Goal: Task Accomplishment & Management: Use online tool/utility

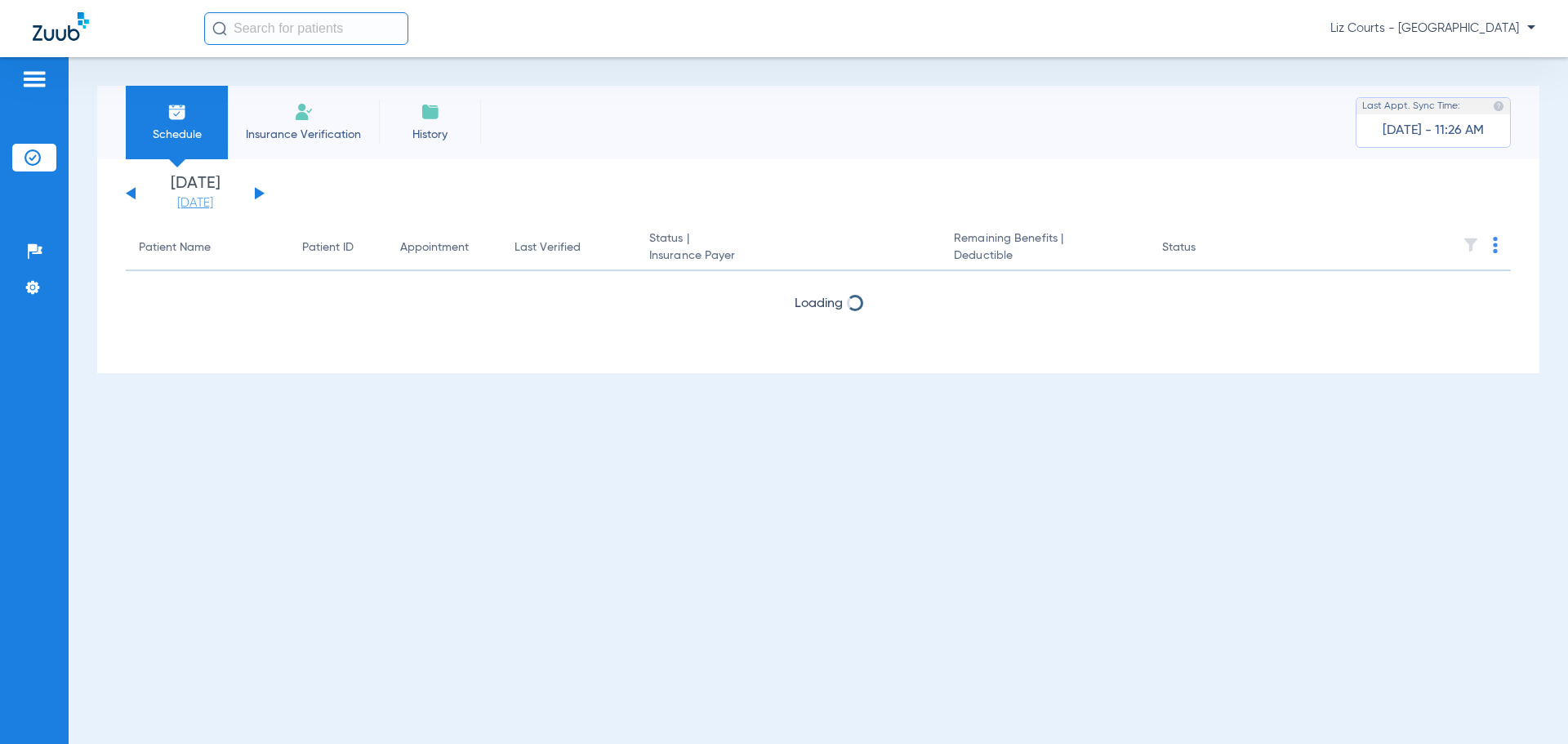
click at [205, 201] on link "[DATE]" at bounding box center [194, 203] width 98 height 17
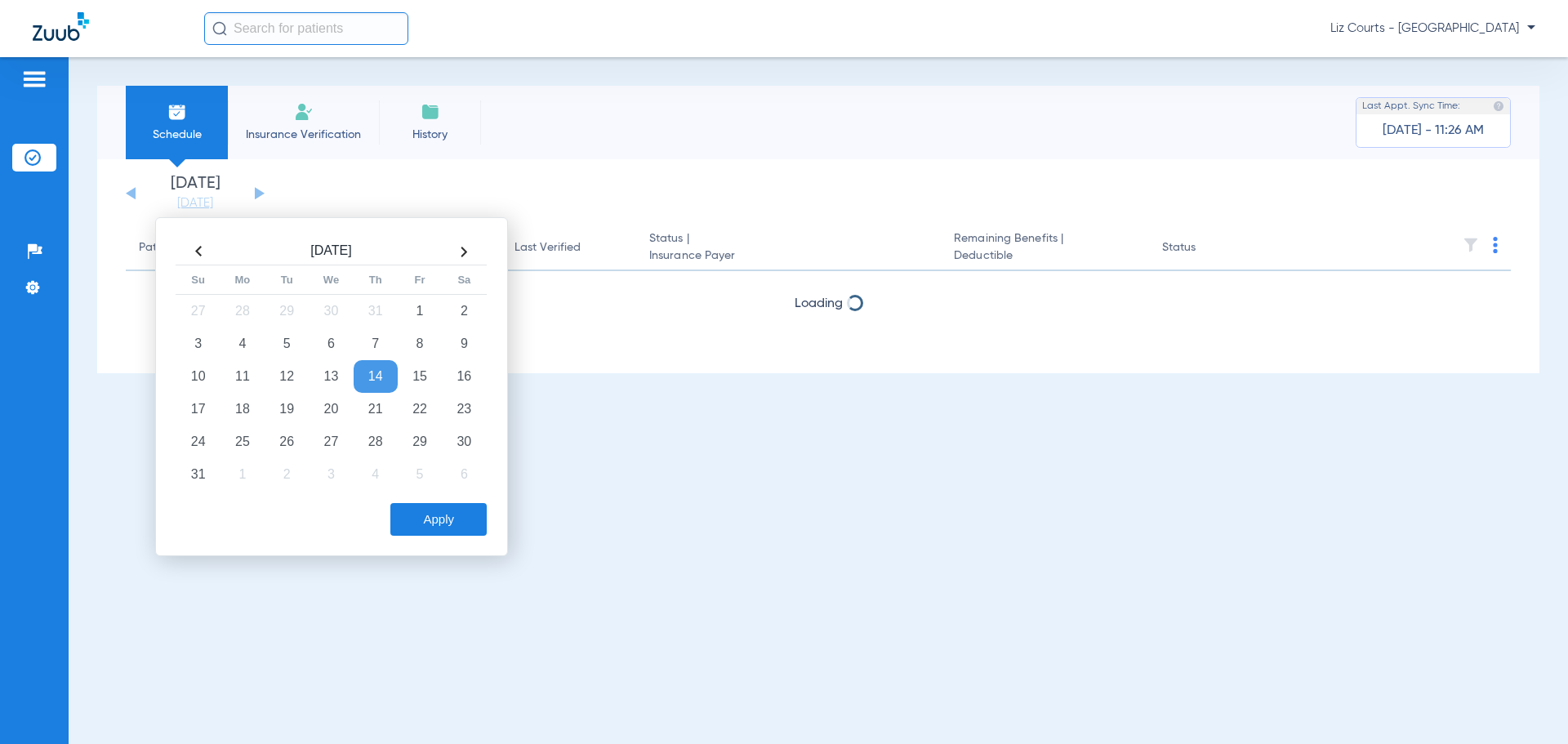
click at [466, 256] on th at bounding box center [463, 252] width 44 height 26
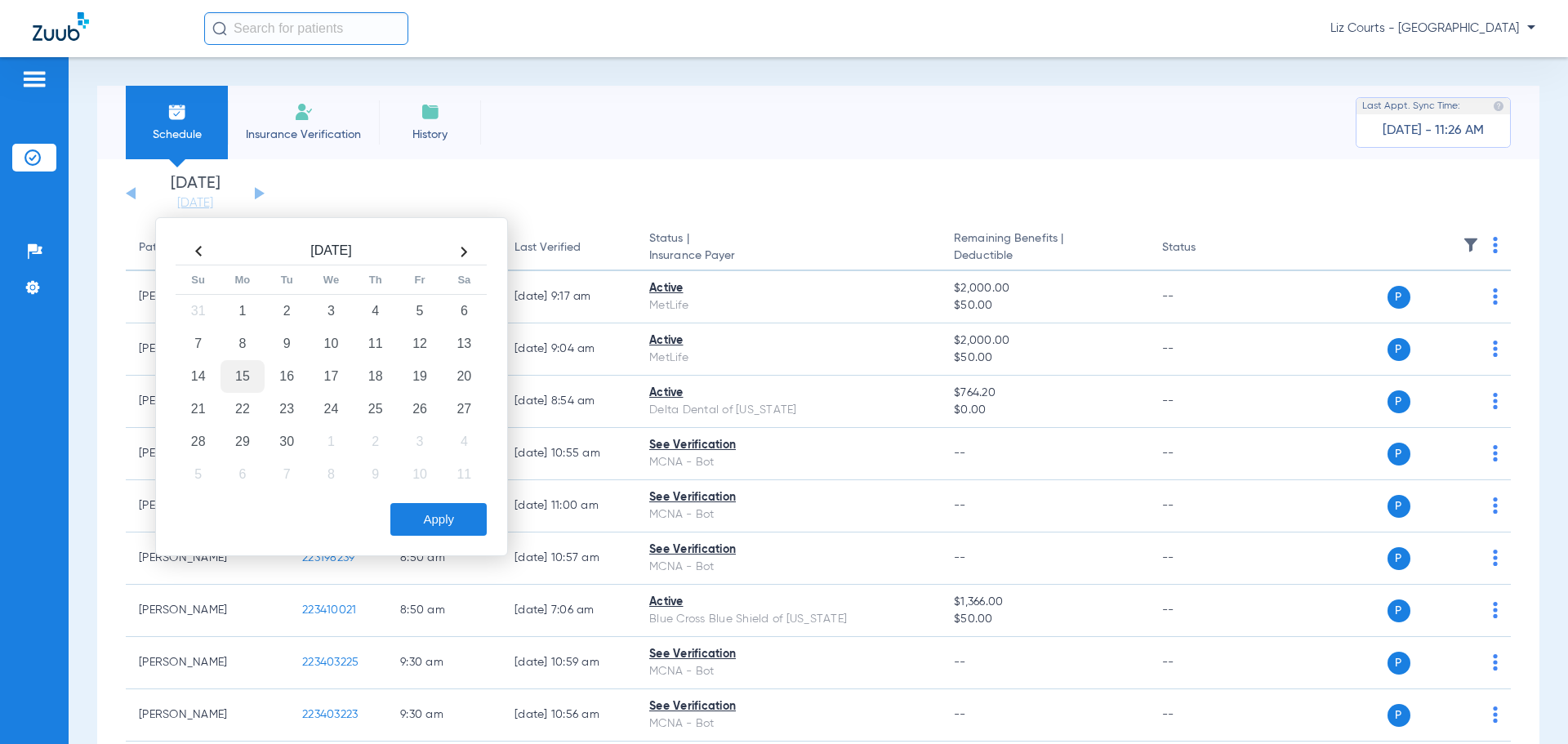
click at [242, 375] on td "15" at bounding box center [243, 376] width 44 height 33
click at [438, 521] on button "Apply" at bounding box center [439, 519] width 97 height 33
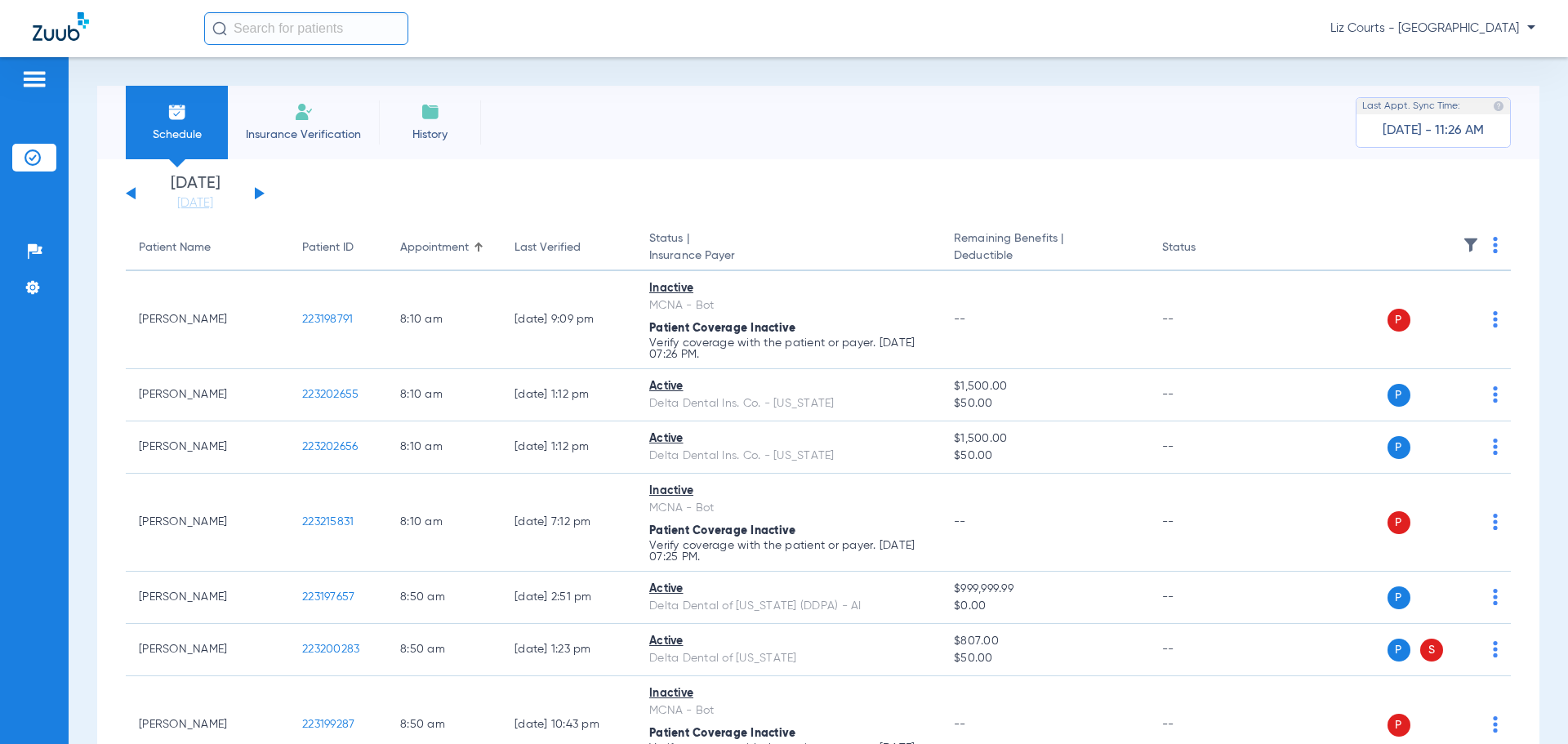
click at [1462, 244] on img at bounding box center [1470, 244] width 17 height 17
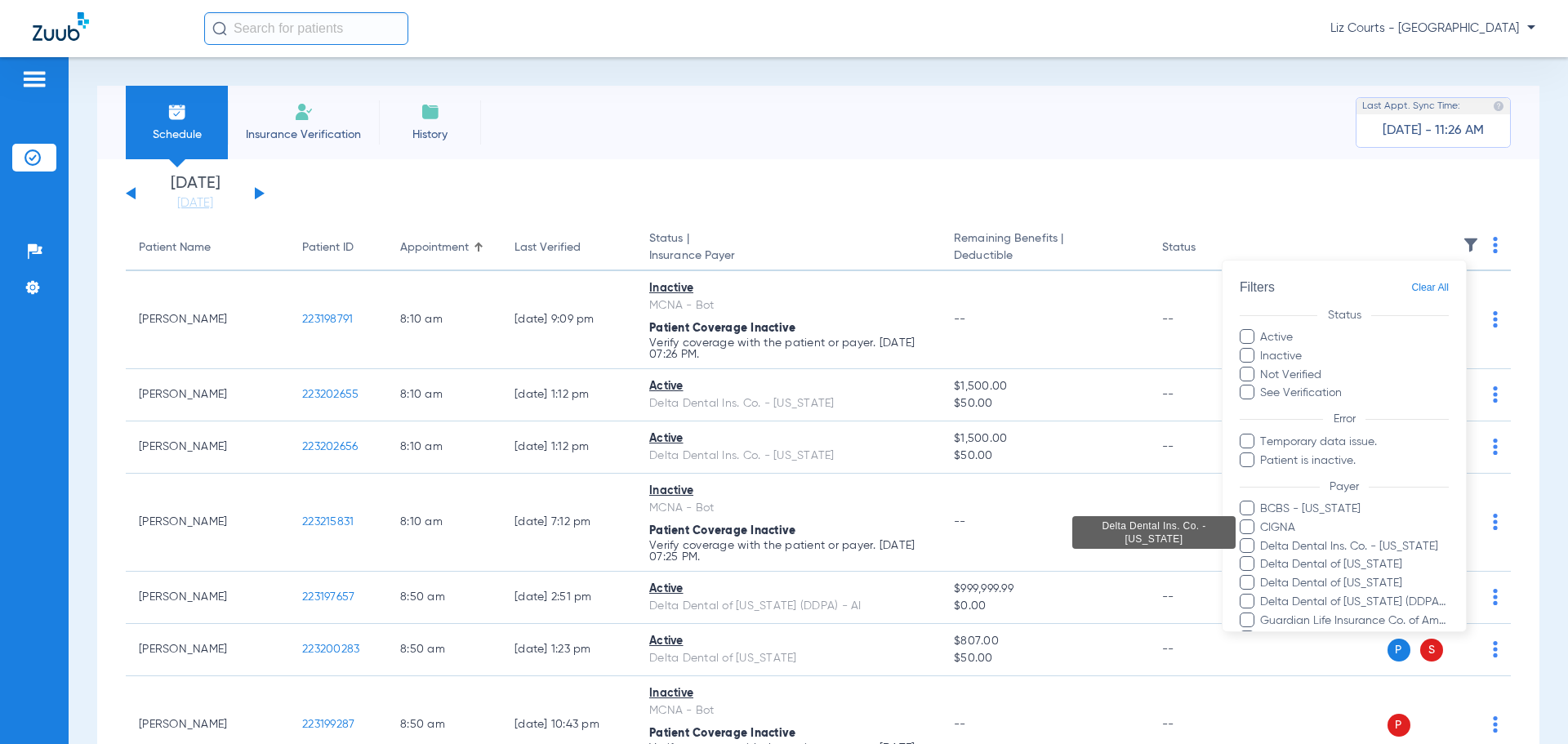
scroll to position [164, 0]
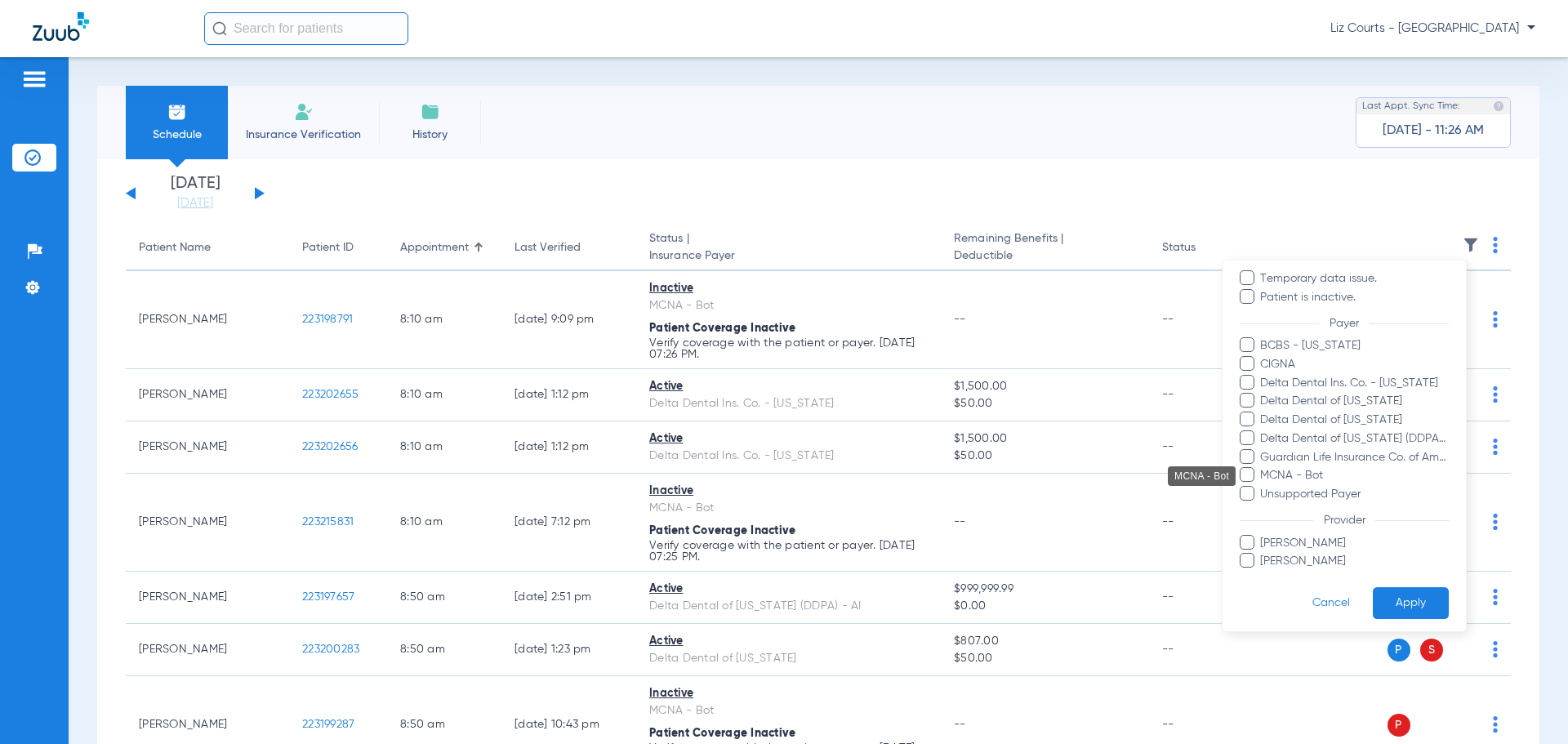
click at [1301, 470] on span "MCNA - Bot" at bounding box center [1353, 476] width 189 height 18
click at [1263, 487] on input "MCNA - Bot" at bounding box center [1263, 487] width 0 height 0
click at [1406, 604] on button "Apply" at bounding box center [1411, 603] width 76 height 32
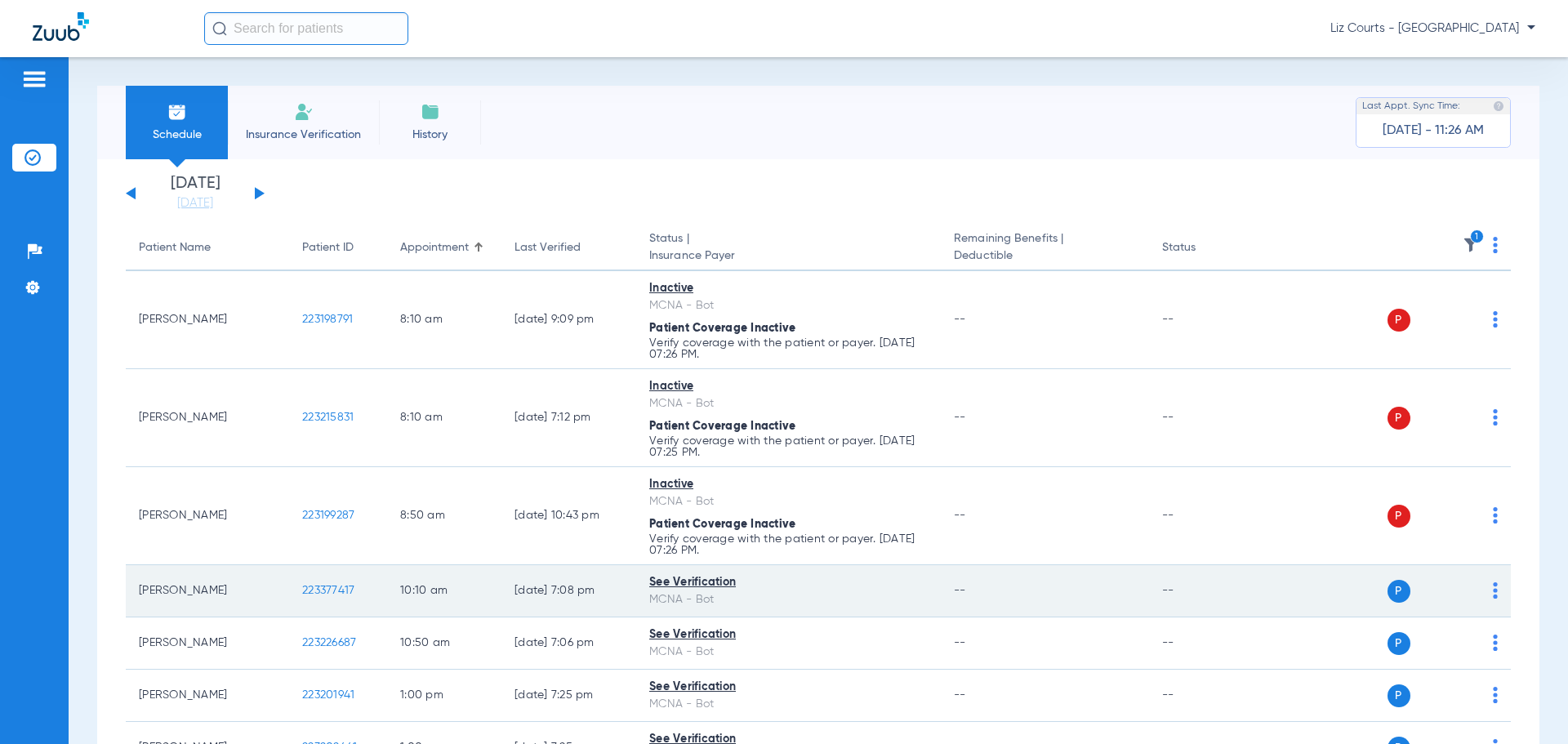
click at [1493, 590] on img at bounding box center [1496, 590] width 5 height 17
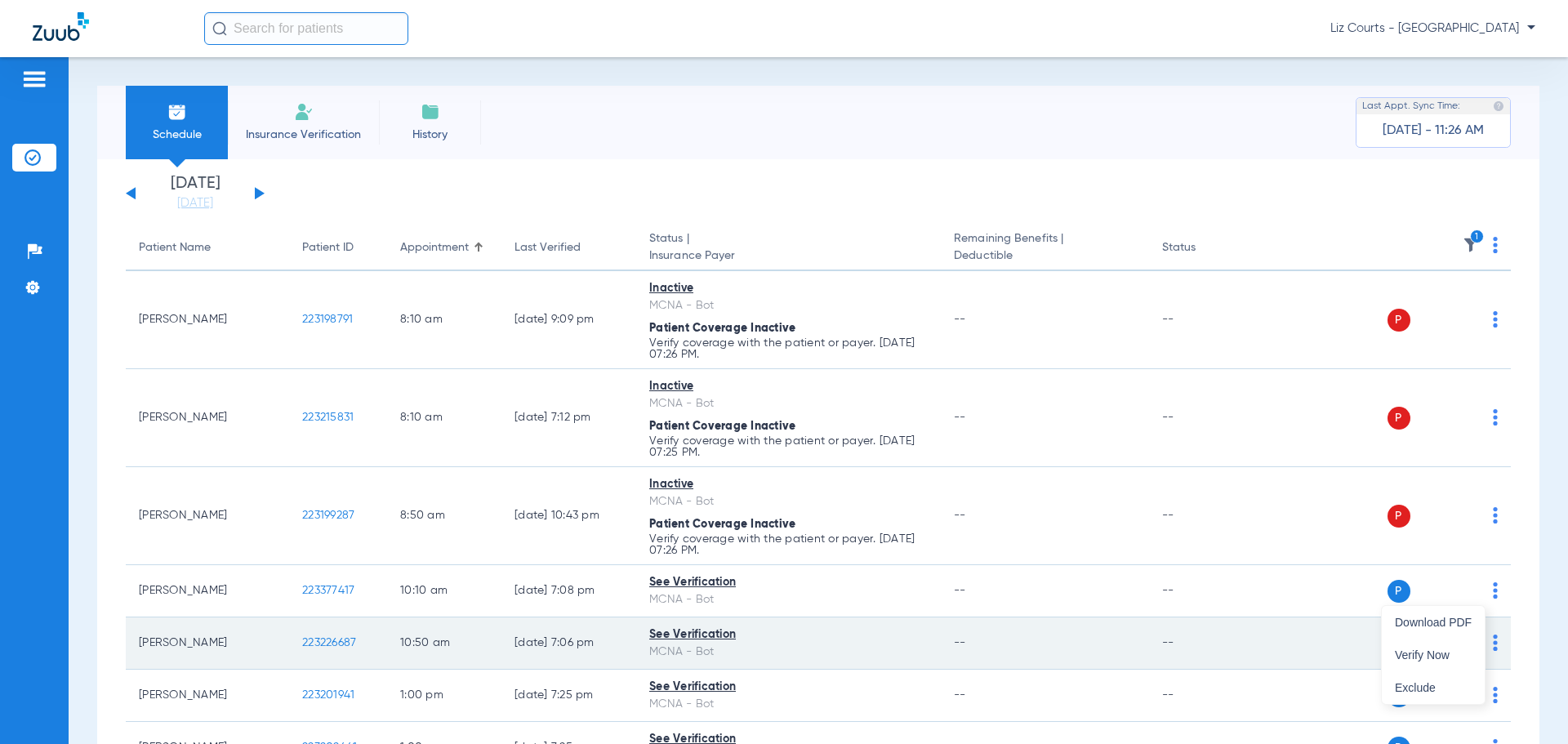
click at [1411, 649] on span "Verify Now" at bounding box center [1433, 654] width 77 height 11
click at [1493, 640] on img at bounding box center [1496, 643] width 5 height 17
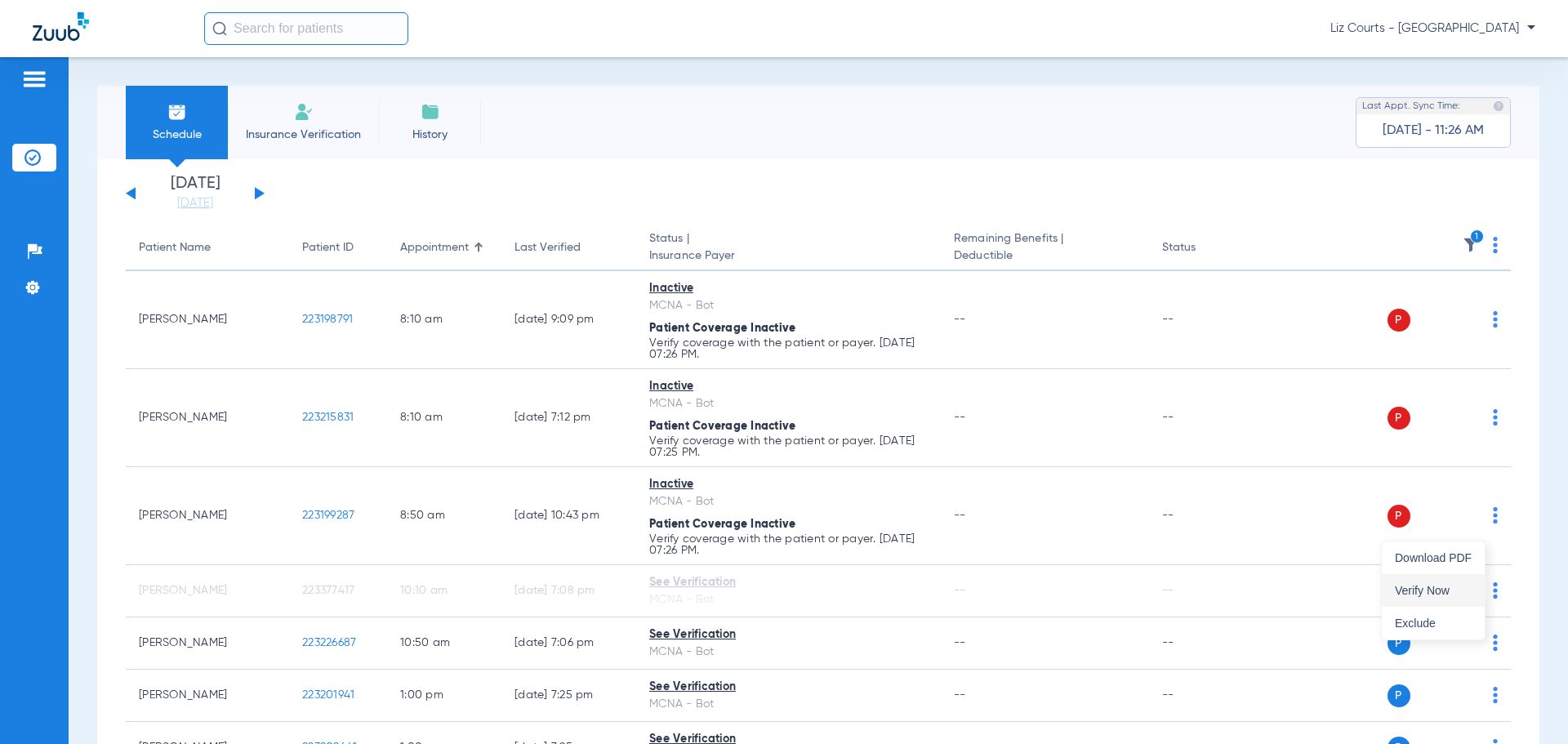
click at [1430, 589] on span "Verify Now" at bounding box center [1433, 590] width 77 height 11
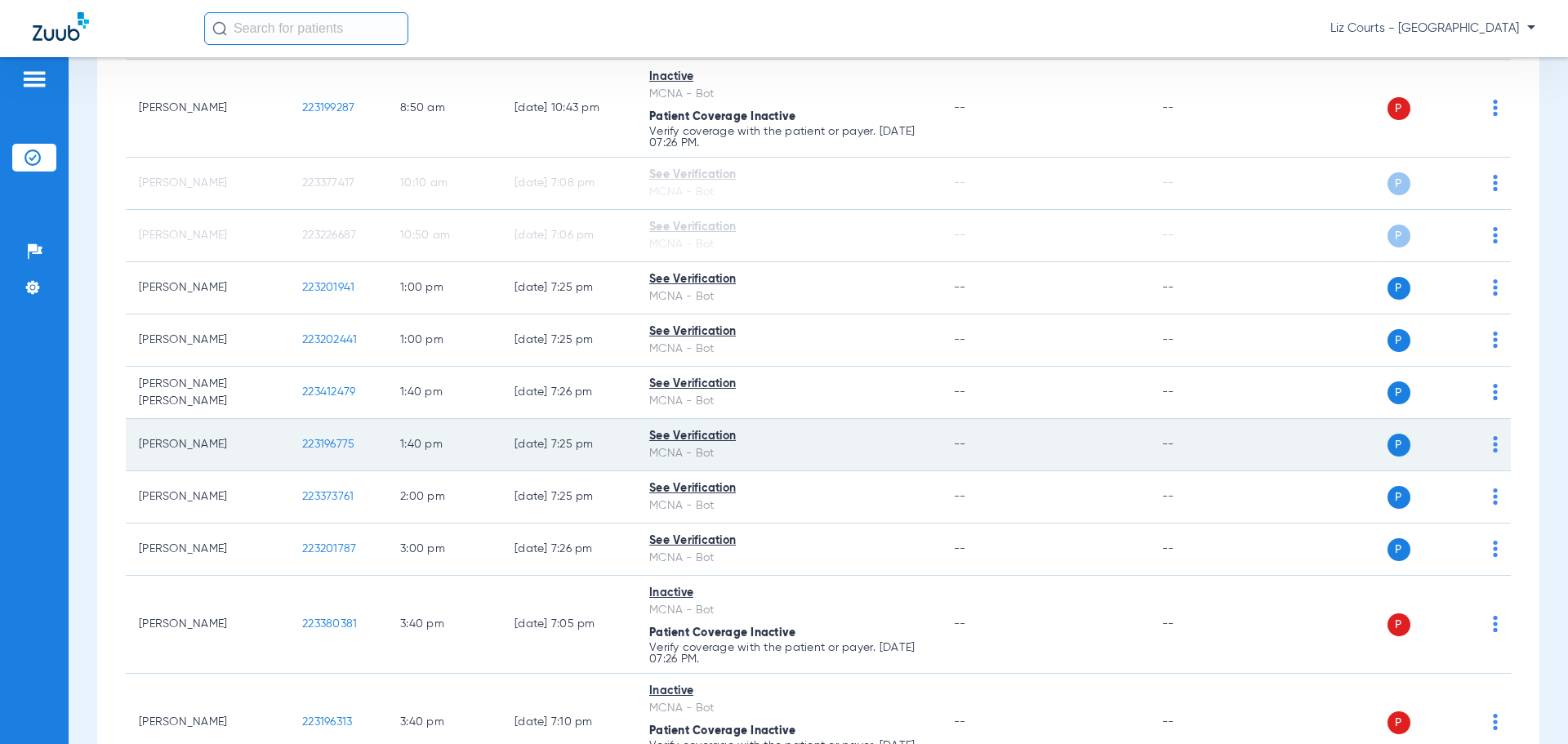
scroll to position [408, 0]
